Goal: Transaction & Acquisition: Purchase product/service

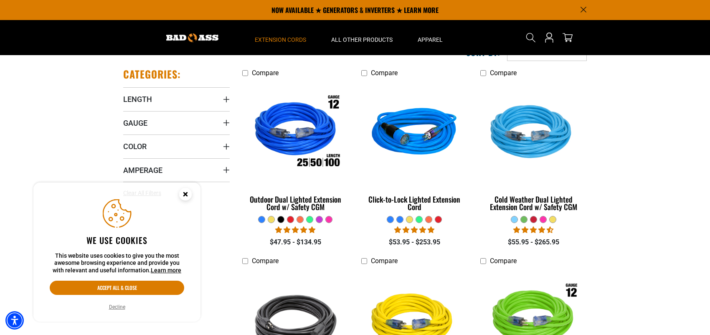
scroll to position [167, 0]
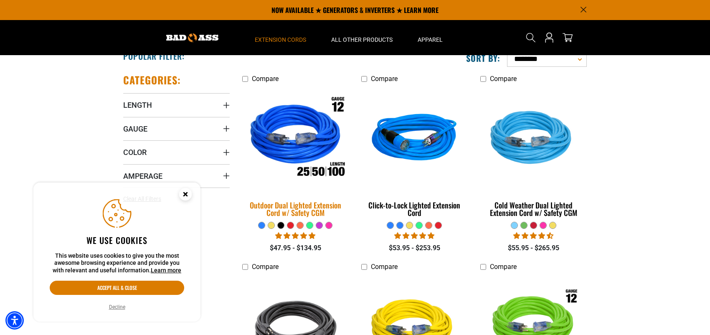
click at [297, 143] on img at bounding box center [295, 139] width 117 height 107
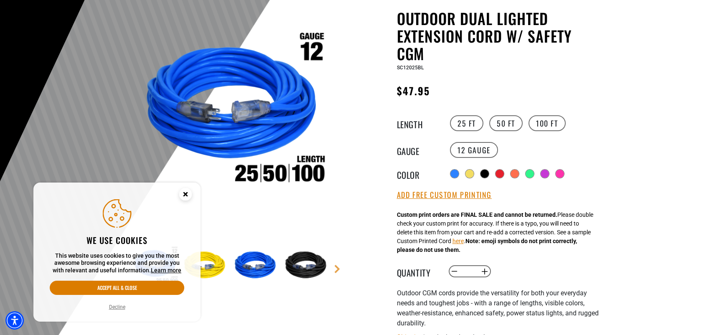
scroll to position [84, 0]
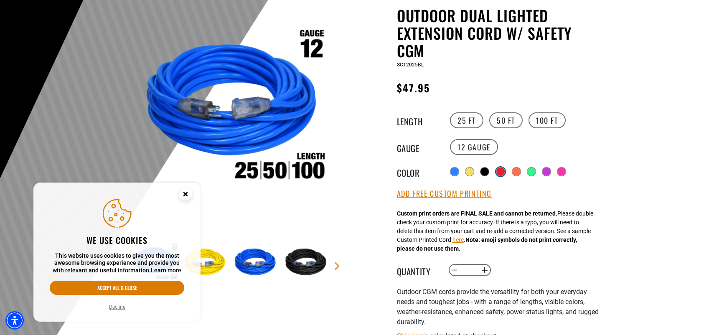
click at [502, 172] on div at bounding box center [500, 171] width 8 height 8
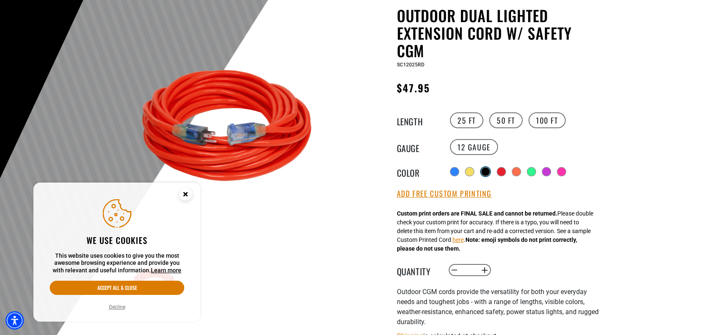
click at [482, 172] on div at bounding box center [485, 171] width 8 height 8
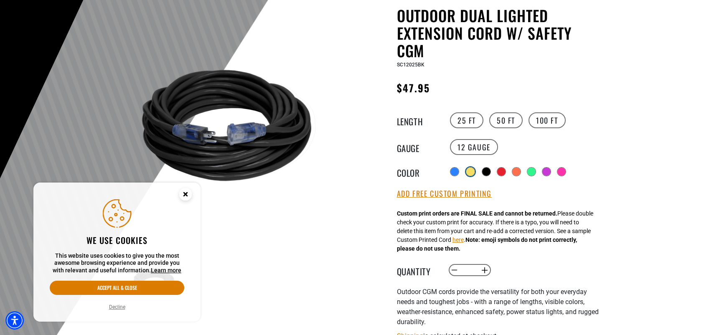
click at [468, 172] on div at bounding box center [470, 171] width 8 height 8
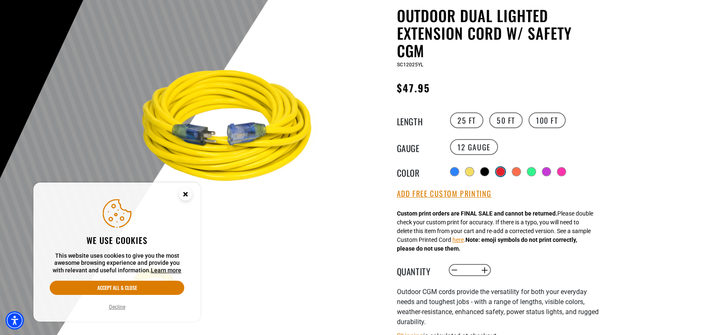
click at [504, 171] on div at bounding box center [500, 171] width 8 height 8
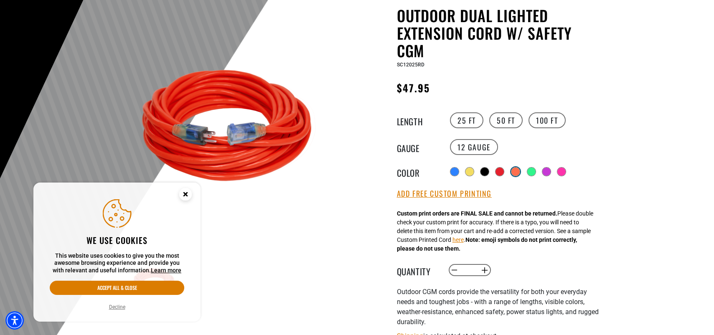
click at [519, 171] on div at bounding box center [515, 171] width 8 height 8
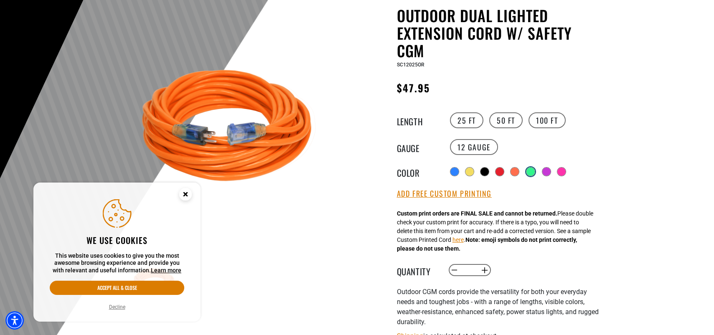
click at [530, 171] on div at bounding box center [530, 171] width 8 height 8
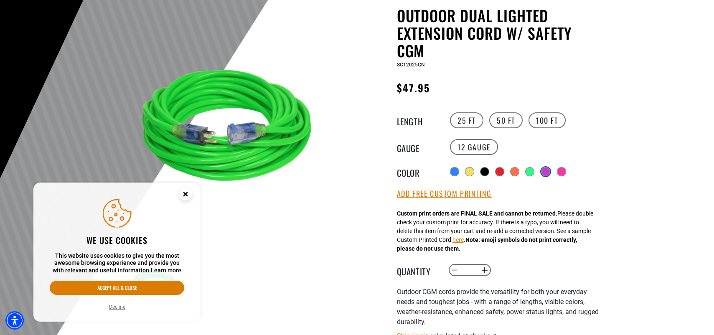
click at [546, 172] on div at bounding box center [545, 171] width 8 height 8
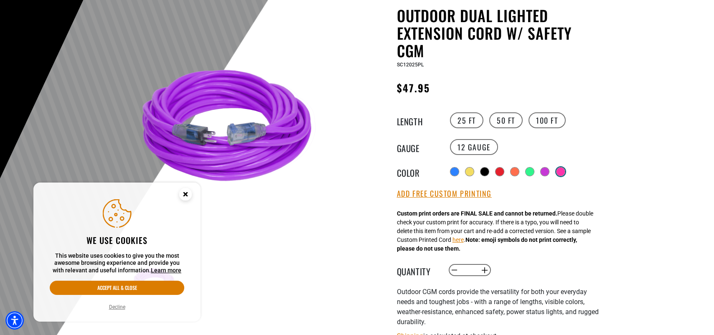
click at [562, 172] on div at bounding box center [560, 171] width 8 height 8
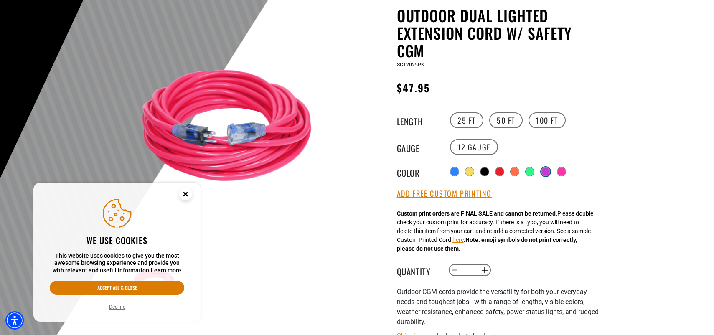
click at [543, 170] on div at bounding box center [545, 171] width 8 height 8
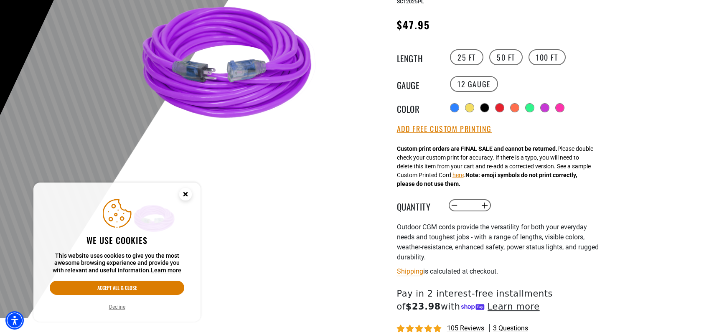
scroll to position [167, 0]
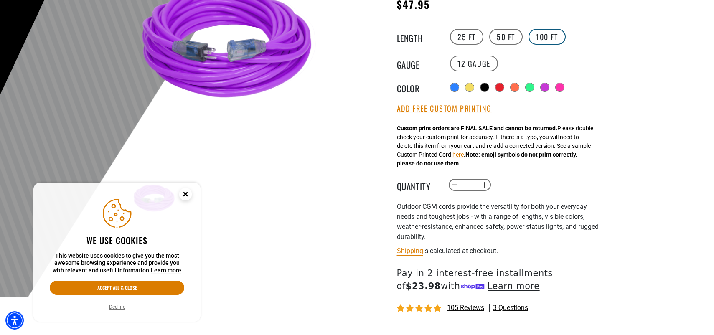
click at [549, 35] on label "100 FT" at bounding box center [546, 37] width 37 height 16
click at [484, 184] on button "Increase quantity for Outdoor Dual Lighted Extension Cord w/ Safety CGM" at bounding box center [484, 185] width 13 height 14
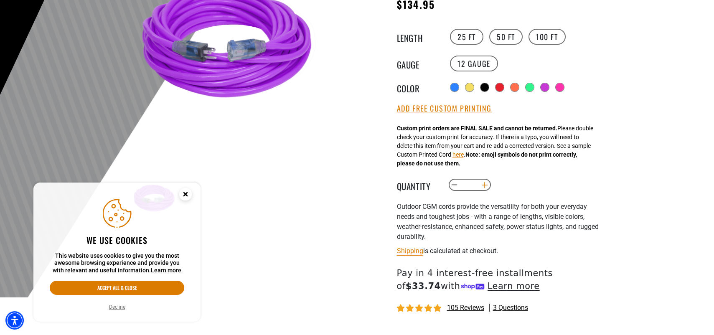
click at [484, 184] on button "Increase quantity for Outdoor Dual Lighted Extension Cord w/ Safety CGM" at bounding box center [484, 185] width 13 height 14
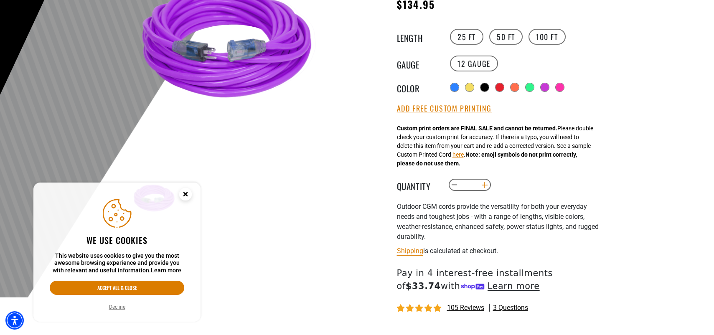
type input "**"
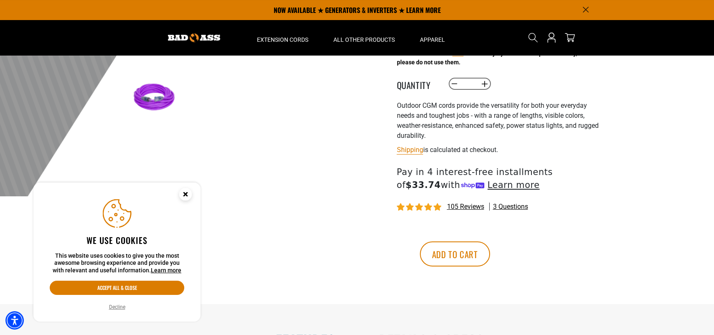
scroll to position [251, 0]
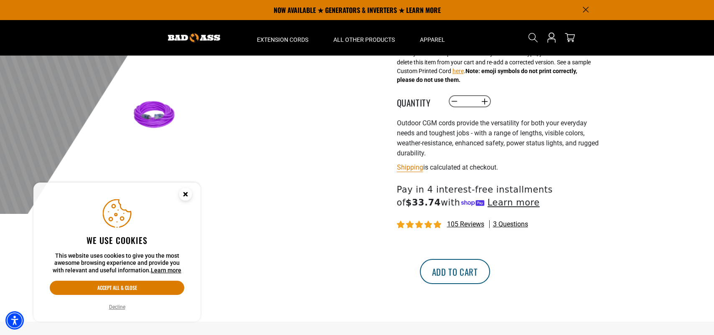
click at [490, 271] on button "Add to cart" at bounding box center [455, 271] width 70 height 25
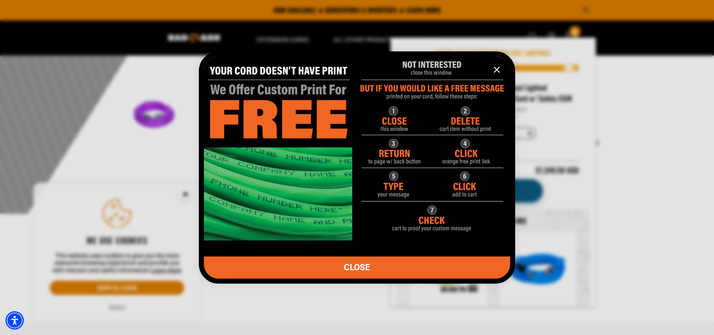
click at [481, 197] on img "information" at bounding box center [357, 144] width 306 height 191
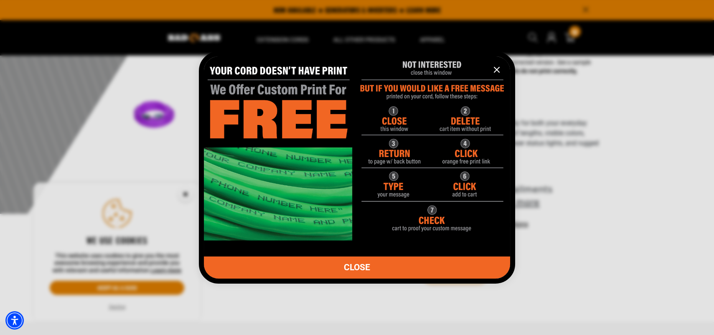
click at [282, 111] on img "information" at bounding box center [357, 144] width 306 height 191
click at [296, 82] on img "information" at bounding box center [357, 144] width 306 height 191
click at [494, 71] on icon "information" at bounding box center [496, 70] width 10 height 10
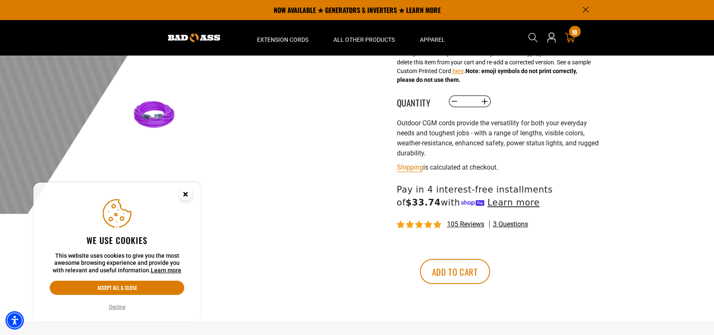
click at [572, 35] on span "10" at bounding box center [574, 32] width 5 height 6
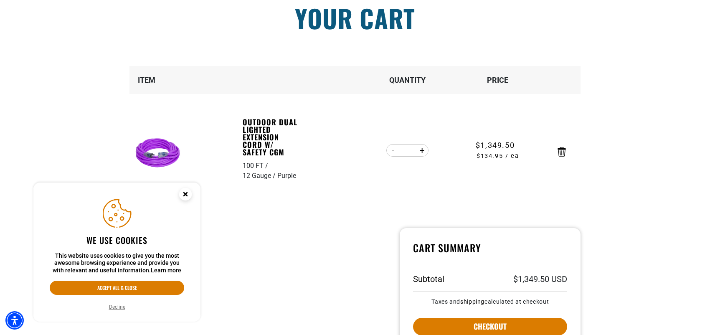
scroll to position [84, 0]
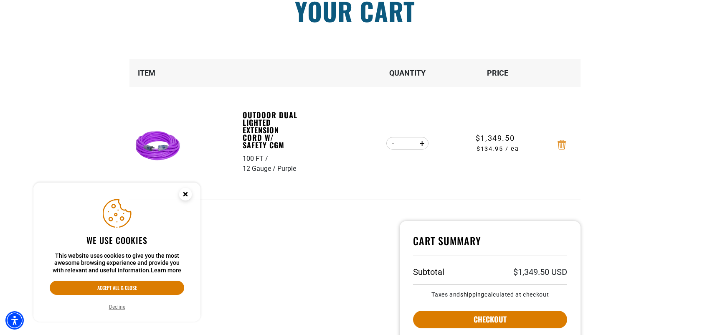
click at [563, 144] on icon "Remove Outdoor Dual Lighted Extension Cord w/ Safety CGM - 100 FT / 12 Gauge / …" at bounding box center [561, 145] width 8 height 10
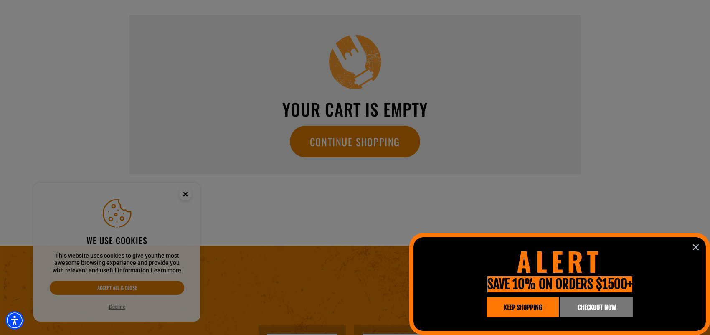
scroll to position [0, 0]
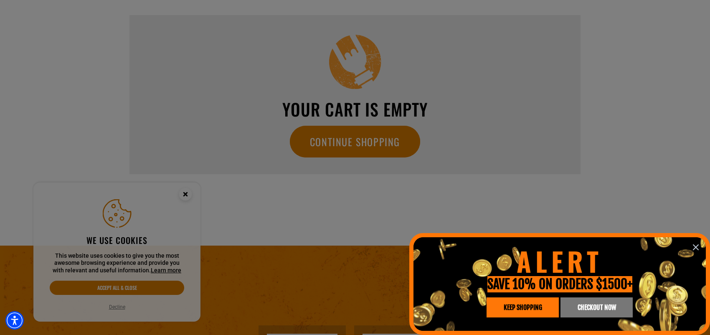
click at [699, 247] on icon "information" at bounding box center [696, 247] width 10 height 10
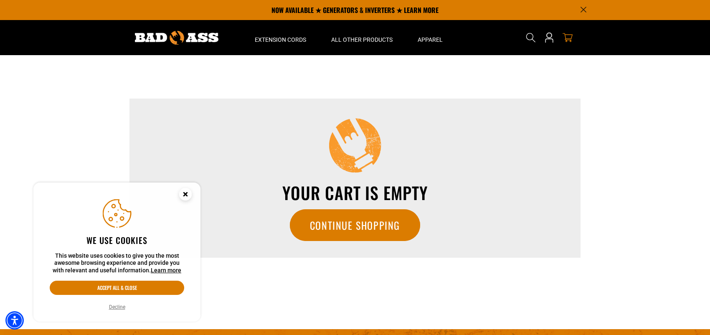
click at [184, 194] on icon "Close this option" at bounding box center [185, 193] width 3 height 3
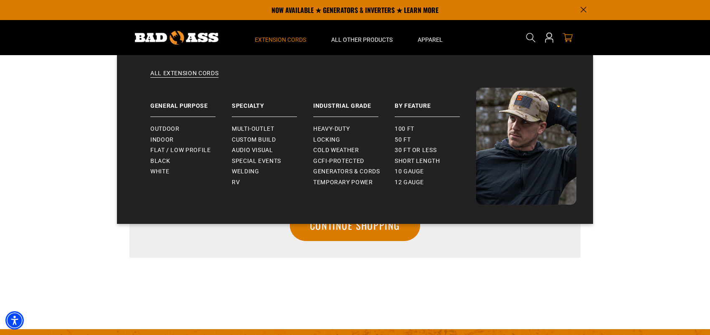
click at [291, 40] on span "Extension Cords" at bounding box center [280, 40] width 51 height 8
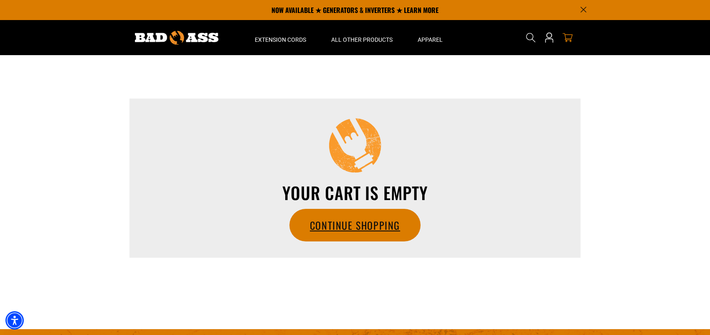
click at [356, 214] on link "Continue Shopping" at bounding box center [355, 225] width 130 height 32
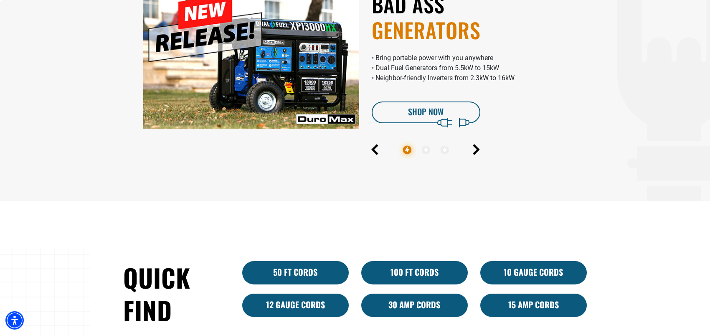
scroll to position [403, 0]
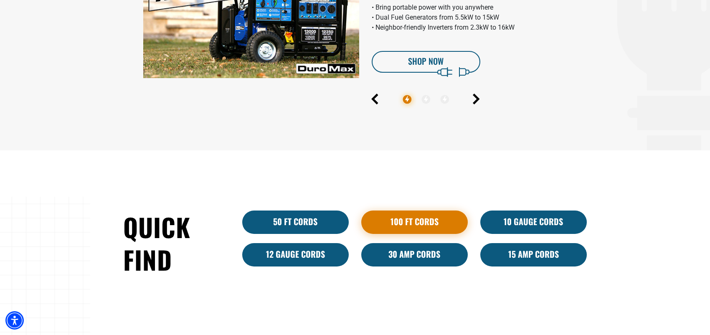
click at [414, 218] on link "100 Ft Cords" at bounding box center [414, 221] width 106 height 23
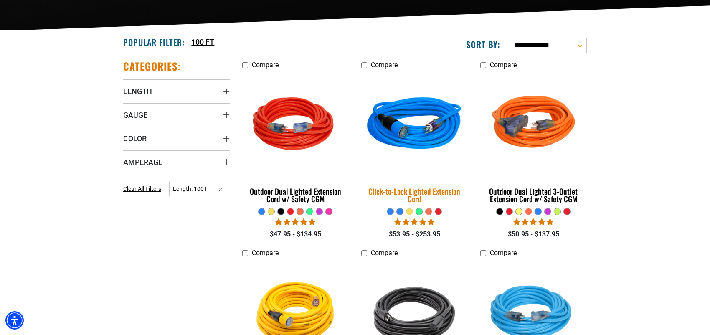
scroll to position [209, 0]
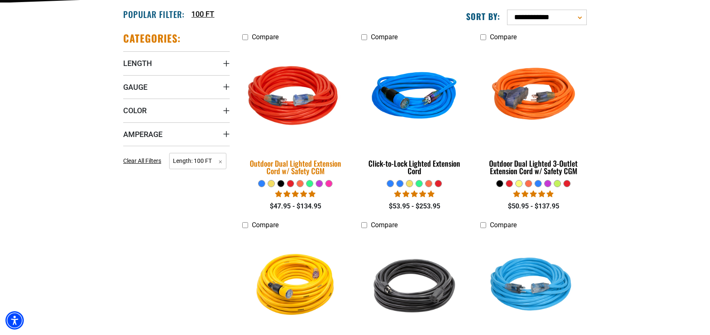
click at [290, 160] on div "Outdoor Dual Lighted Extension Cord w/ Safety CGM" at bounding box center [295, 167] width 106 height 15
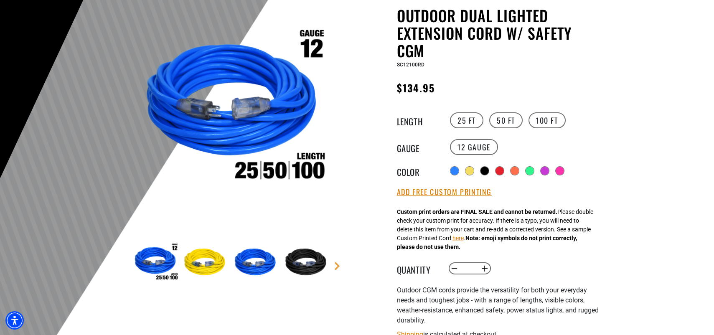
scroll to position [125, 0]
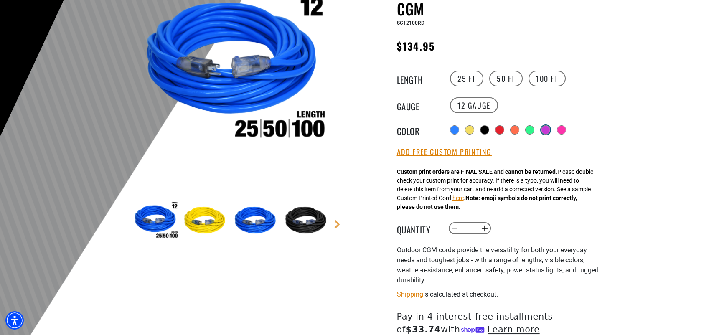
drag, startPoint x: 544, startPoint y: 127, endPoint x: 549, endPoint y: 130, distance: 6.4
click at [546, 127] on div at bounding box center [545, 130] width 8 height 8
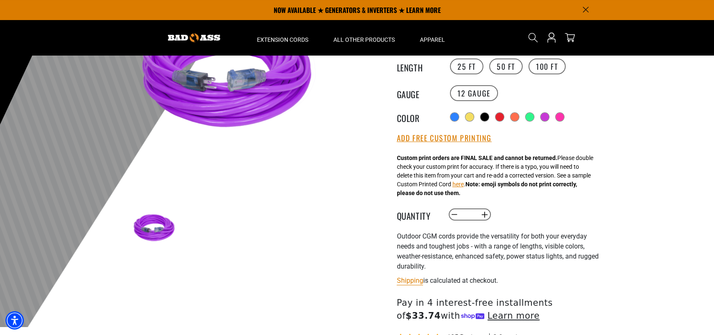
scroll to position [125, 0]
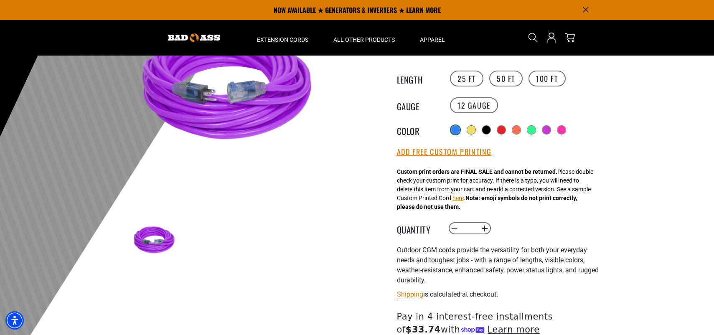
click at [454, 130] on div at bounding box center [455, 130] width 8 height 8
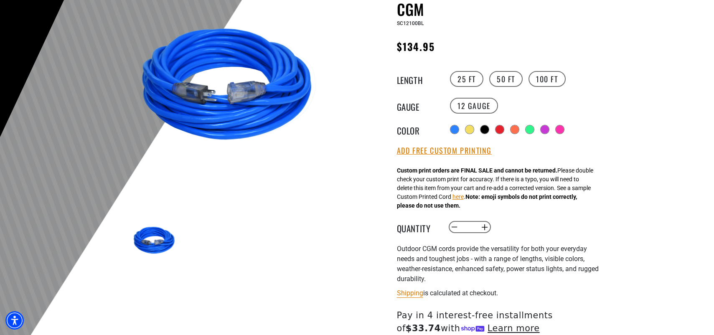
scroll to position [125, 0]
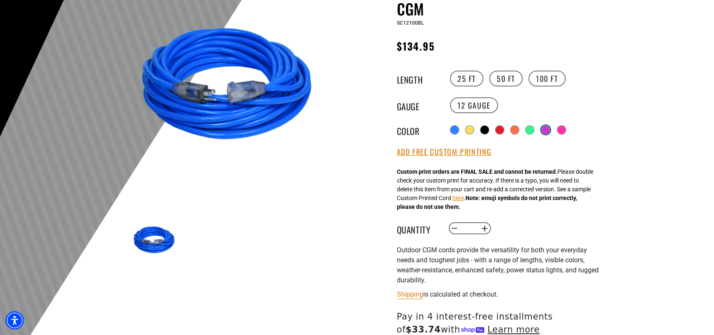
click at [547, 129] on div at bounding box center [545, 130] width 8 height 8
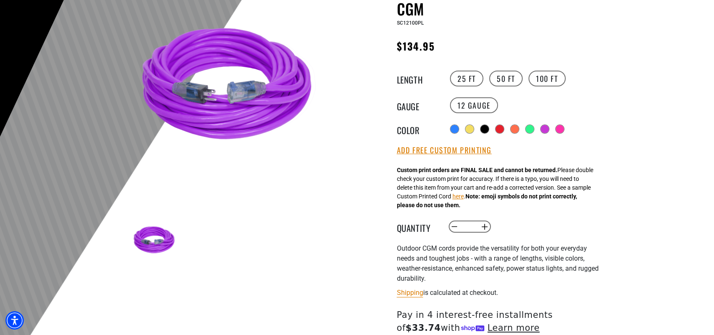
scroll to position [167, 0]
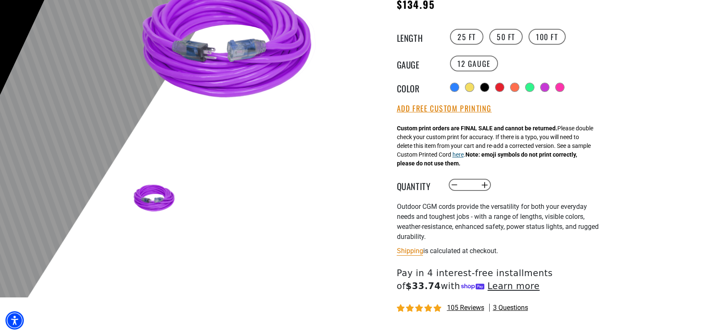
click at [463, 157] on button "here" at bounding box center [457, 154] width 11 height 9
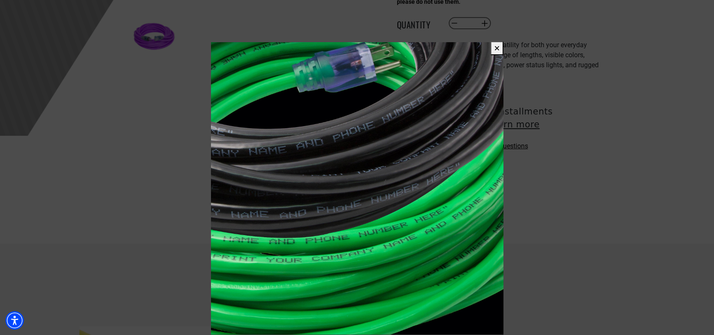
scroll to position [334, 0]
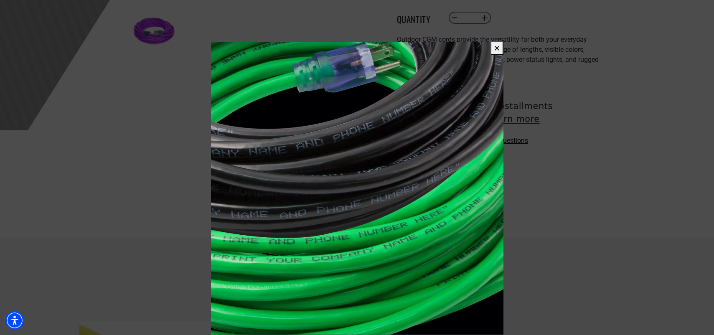
click at [493, 48] on button "✕" at bounding box center [496, 48] width 13 height 14
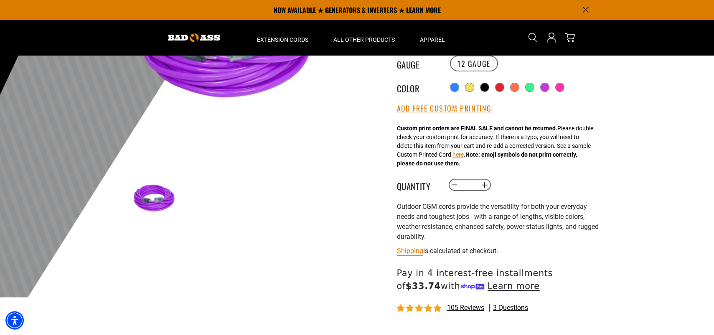
scroll to position [125, 0]
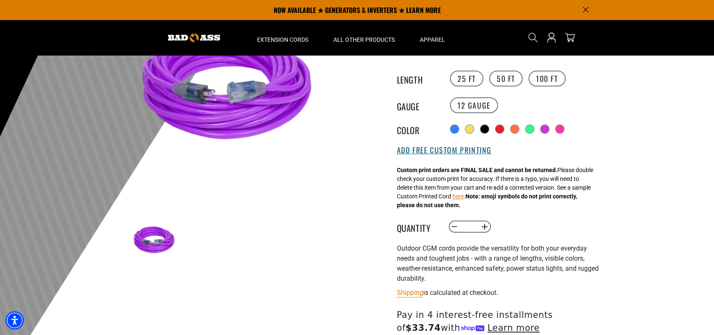
click at [447, 152] on button "Add Free Custom Printing" at bounding box center [444, 150] width 95 height 9
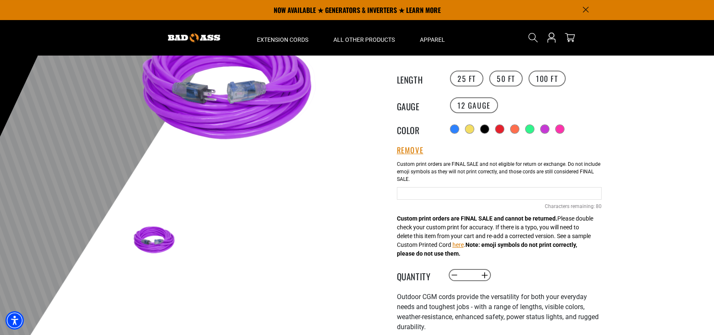
click at [418, 195] on input "text" at bounding box center [499, 193] width 205 height 13
type input "**********"
click at [484, 276] on button "Increase quantity for Outdoor Dual Lighted Extension Cord w/ Safety CGM" at bounding box center [484, 275] width 13 height 14
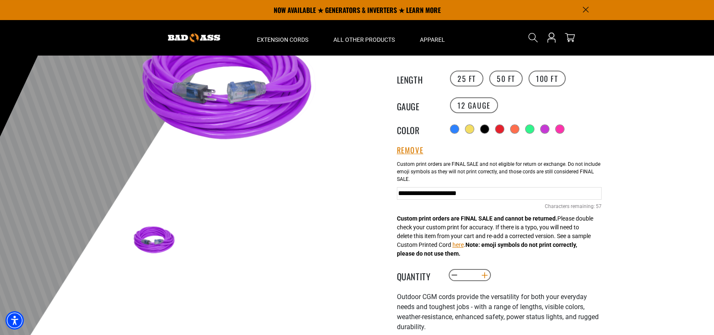
click at [484, 276] on button "Increase quantity for Outdoor Dual Lighted Extension Cord w/ Safety CGM" at bounding box center [484, 275] width 13 height 14
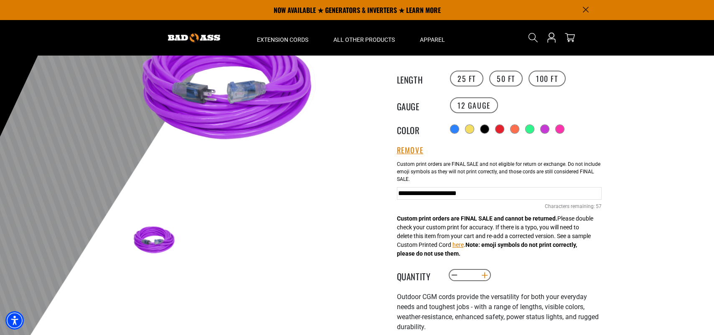
click at [484, 276] on button "Increase quantity for Outdoor Dual Lighted Extension Cord w/ Safety CGM" at bounding box center [484, 275] width 13 height 14
type input "**"
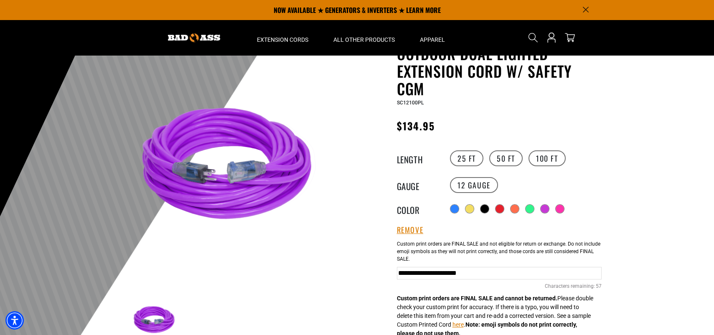
scroll to position [42, 0]
